Goal: Information Seeking & Learning: Check status

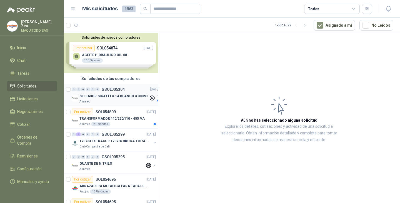
click at [117, 104] on div "0 0 0 0 0 0 GSOL005304 [DATE] SELLADOR SIKA FLEX 1A BLANCO X 300ML Almatec" at bounding box center [111, 95] width 94 height 22
click at [122, 97] on p "SELLADOR SIKA FLEX 1A BLANCO X 300ML" at bounding box center [113, 96] width 69 height 5
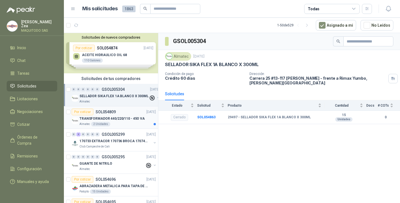
click at [110, 116] on div "TRANSFORMADOR 440/220/110 - 45O VA" at bounding box center [117, 118] width 76 height 7
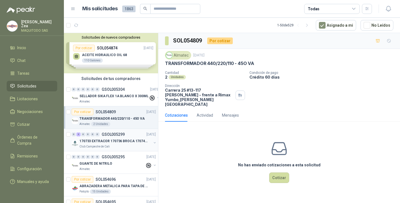
click at [112, 132] on p "GSOL005299" at bounding box center [113, 134] width 23 height 4
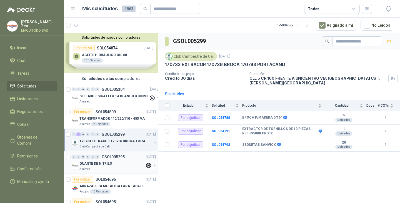
click at [102, 165] on p "GUANTE DE NITRILO" at bounding box center [95, 163] width 33 height 5
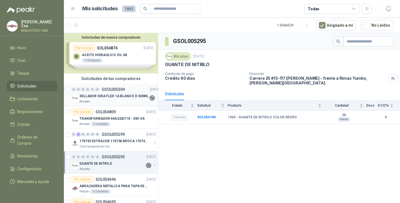
click at [110, 95] on p "SELLADOR SIKA FLEX 1A BLANCO X 300ML" at bounding box center [113, 96] width 69 height 5
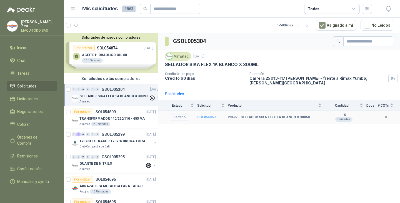
click at [204, 117] on b "SOL054863" at bounding box center [206, 117] width 18 height 4
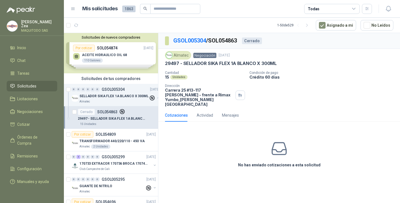
click at [28, 86] on span "Solicitudes" at bounding box center [26, 86] width 19 height 6
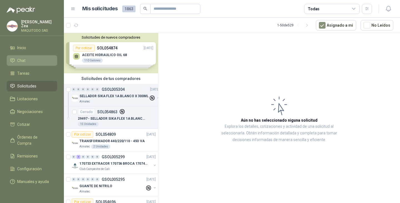
click at [22, 59] on span "Chat" at bounding box center [21, 60] width 8 height 6
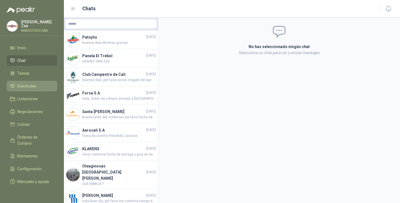
click at [25, 83] on span "Solicitudes" at bounding box center [26, 86] width 19 height 6
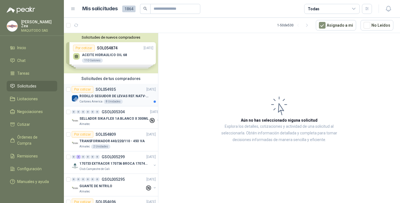
click at [132, 96] on p "RODILLO SEGUIDOR DE LEVAS REF. NATV-17-PPA [PERSON_NAME]" at bounding box center [113, 96] width 69 height 5
